Goal: Task Accomplishment & Management: Use online tool/utility

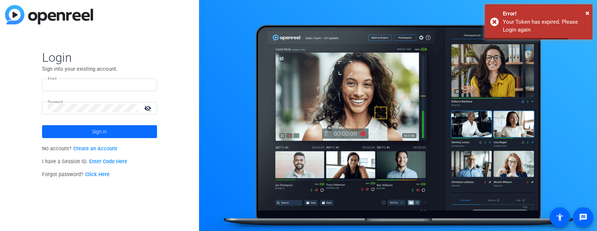
type input "[EMAIL_ADDRESS][DOMAIN_NAME]"
click at [110, 126] on span at bounding box center [99, 131] width 115 height 17
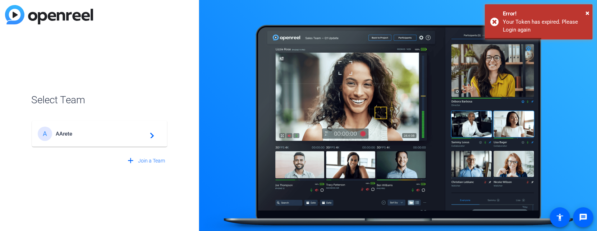
click at [111, 131] on span "AArete" at bounding box center [101, 134] width 90 height 6
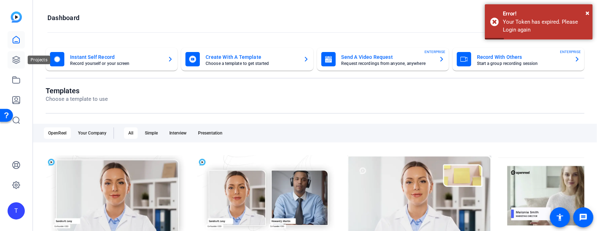
click at [9, 63] on link at bounding box center [16, 59] width 17 height 17
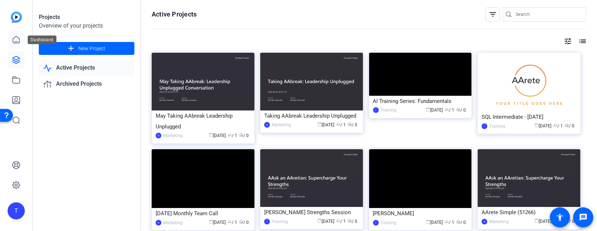
click at [14, 38] on icon at bounding box center [16, 39] width 6 height 7
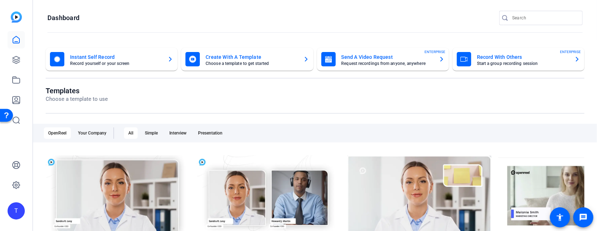
click at [221, 59] on mat-card-title "Create With A Template" at bounding box center [251, 57] width 92 height 9
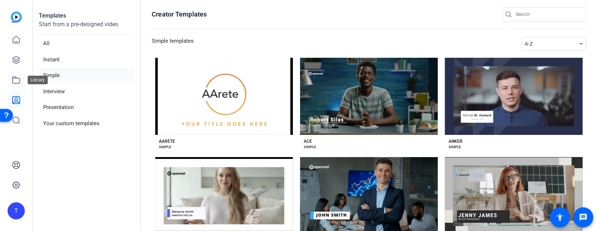
click at [18, 78] on icon at bounding box center [16, 80] width 9 height 9
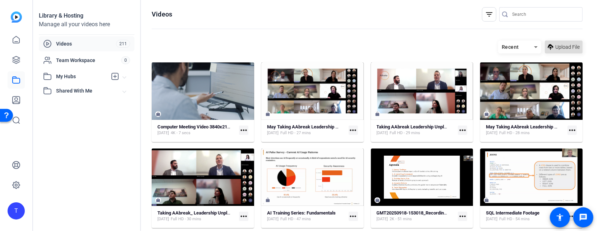
click at [562, 44] on span "Upload File" at bounding box center [567, 47] width 24 height 8
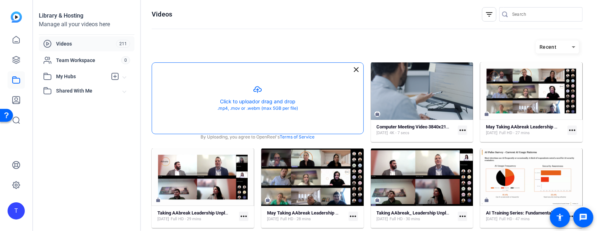
click at [268, 91] on button "button" at bounding box center [257, 98] width 211 height 71
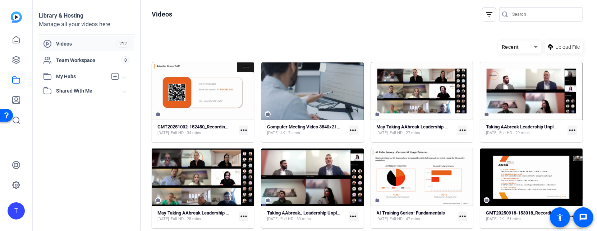
click at [240, 129] on mat-icon "more_horiz" at bounding box center [243, 130] width 9 height 9
click at [212, 125] on div at bounding box center [298, 115] width 597 height 231
click at [207, 125] on strong "GMT20251002-152450_Recording_1920x1080" at bounding box center [204, 126] width 95 height 5
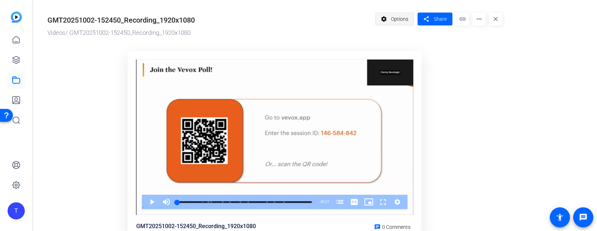
click at [396, 16] on span "Options" at bounding box center [399, 19] width 17 height 14
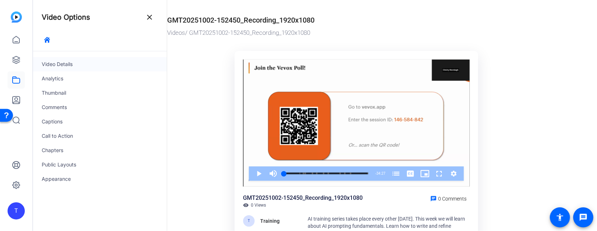
click at [67, 60] on div "Video Details" at bounding box center [100, 64] width 134 height 14
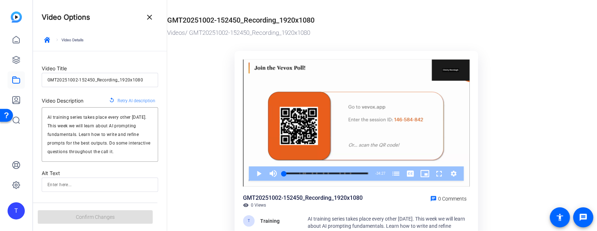
click at [102, 77] on input "GMT20251002-152450_Recording_1920x1080" at bounding box center [99, 80] width 105 height 9
type input "A"
type input "a"
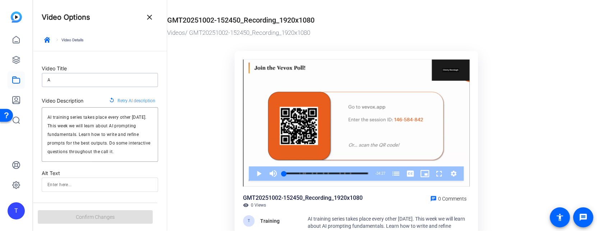
type input "AI"
type input "ai"
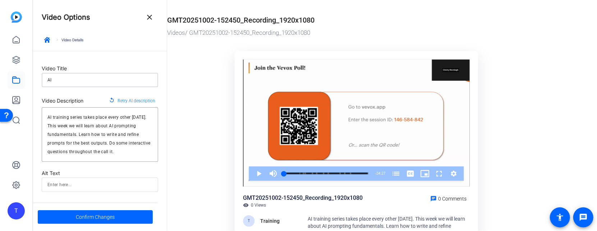
type input "AI"
type input "ai"
type input "AI F"
type input "ai-f"
type input "AI Fu"
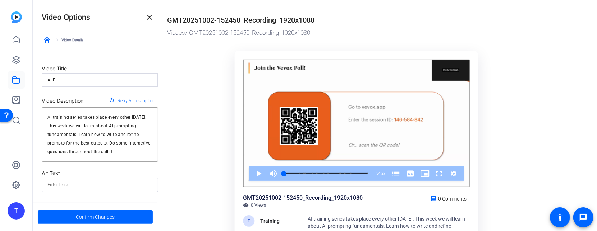
type input "ai-fu"
type input "AI Fun"
type input "ai-fun"
type input "AI Fund"
type input "ai-fund"
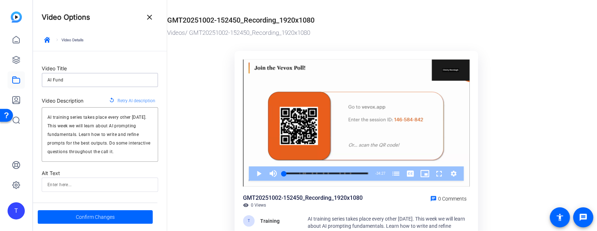
type input "AI Funda"
type input "ai-funda"
type input "AI Fundam"
type input "ai-fundam"
type input "AI Fundame"
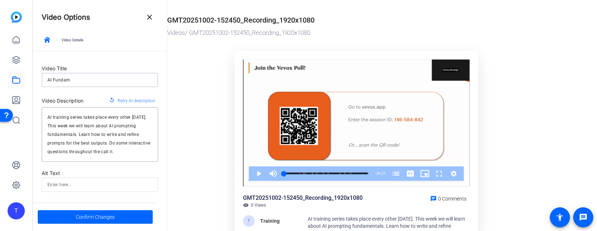
type input "ai-fundame"
type input "AI Fundamen"
type input "ai-fundamen"
type input "AI Fundament"
type input "ai-fundament"
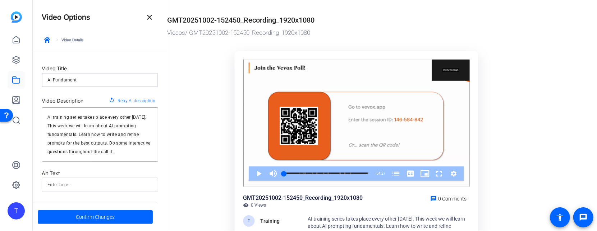
type input "AI Fundamenta"
type input "ai-fundamenta"
type input "AI Fundamental"
type input "ai-fundamental"
type input "AI Fundamentals"
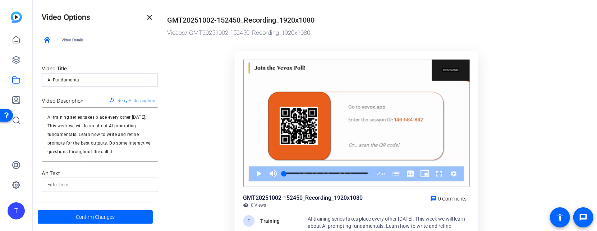
type input "ai-fundamentals"
type input "AI Fundamentals"
type input "ai-fundamentals"
type input "AI Fundamentals T"
type input "ai-fundamentals-t"
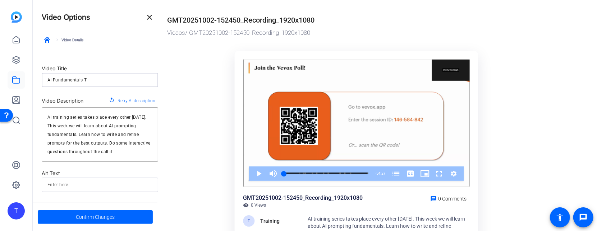
type input "AI Fundamentals Tr"
type input "ai-fundamentals-tr"
type input "AI Fundamentals Tra"
type input "ai-fundamentals-tra"
type input "AI Fundamentals Trai"
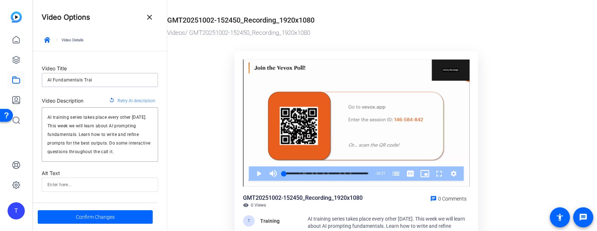
type input "ai-fundamentals-trai"
type input "AI Fundamentals Train"
type input "ai-fundamentals-train"
type input "AI Fundamentals Traini"
type input "ai-fundamentals-traini"
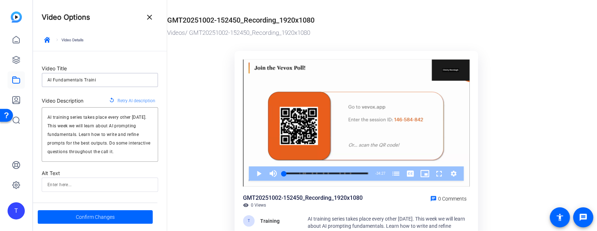
type input "AI Fundamentals Trainin"
type input "ai-fundamentals-trainin"
type input "AI Fundamentals Training"
type input "ai-fundamentals-training"
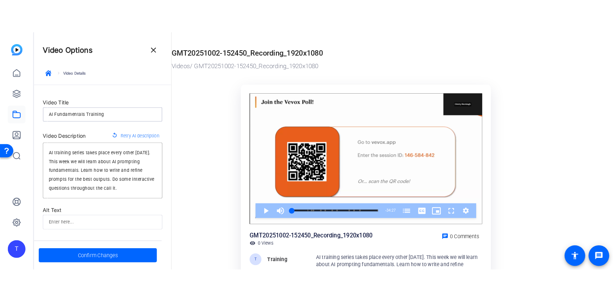
scroll to position [31, 0]
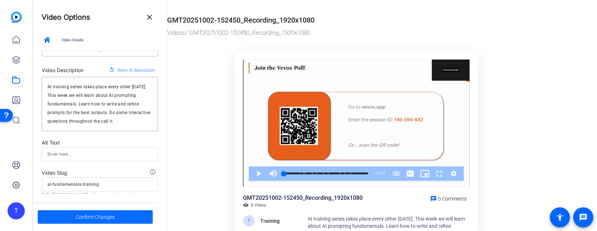
type input "AI Fundamentals Training"
click at [88, 223] on span "Confirm Changes" at bounding box center [95, 218] width 39 height 14
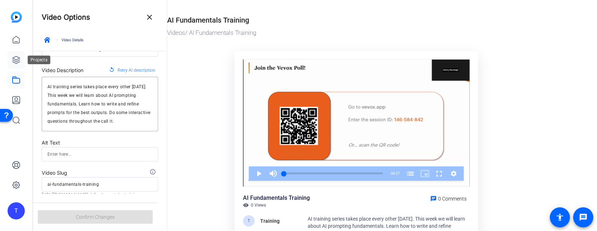
click at [15, 57] on icon at bounding box center [16, 59] width 7 height 7
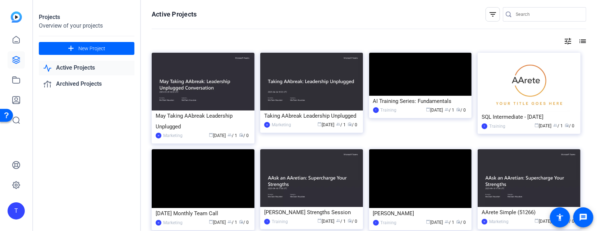
click at [15, 19] on img at bounding box center [16, 16] width 11 height 11
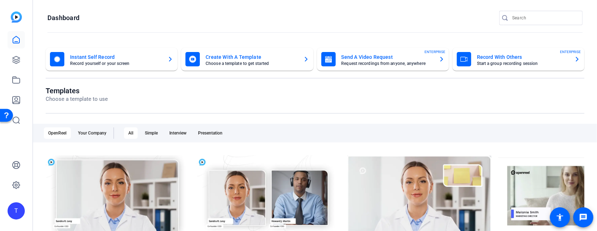
click at [229, 56] on mat-card-title "Create With A Template" at bounding box center [251, 57] width 92 height 9
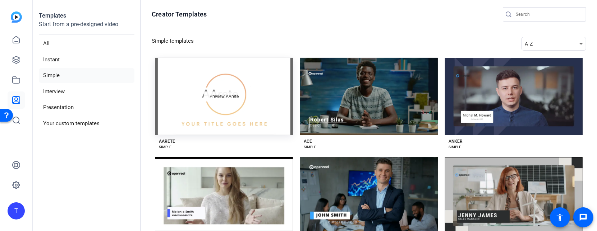
click at [209, 96] on span "Preview AArete" at bounding box center [223, 96] width 29 height 4
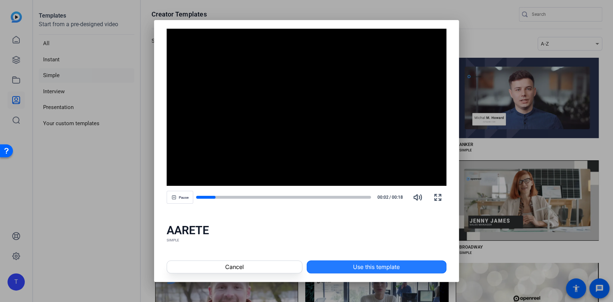
click at [370, 231] on span "Use this template" at bounding box center [376, 267] width 47 height 9
